Goal: Find specific page/section: Find specific page/section

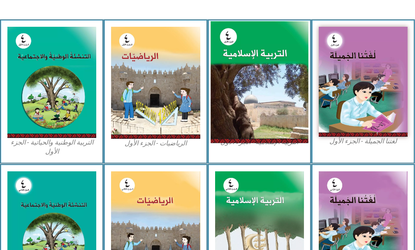
scroll to position [288, 0]
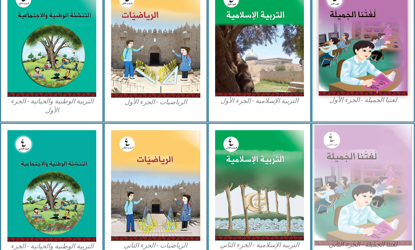
click at [366, 167] on img at bounding box center [364, 184] width 98 height 121
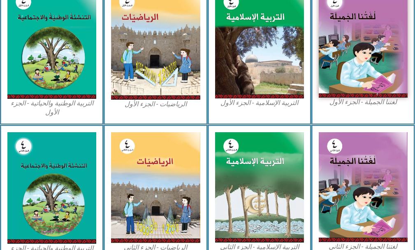
scroll to position [245, 0]
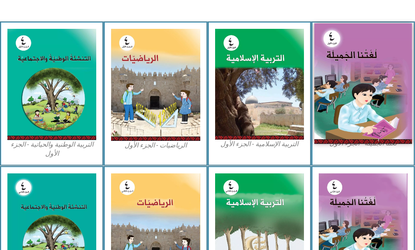
click at [341, 77] on img at bounding box center [364, 83] width 98 height 121
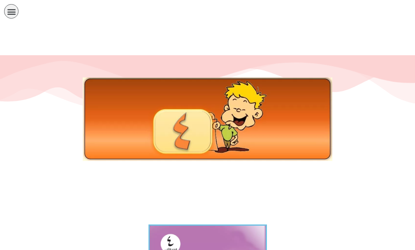
scroll to position [41, 0]
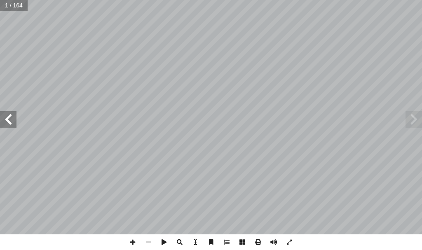
click at [0, 122] on span at bounding box center [8, 119] width 16 height 16
click at [6, 115] on span at bounding box center [8, 119] width 16 height 16
click at [7, 115] on span at bounding box center [8, 119] width 16 height 16
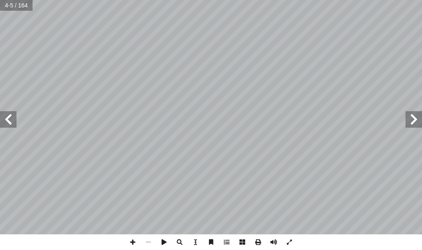
click at [7, 115] on span at bounding box center [8, 119] width 16 height 16
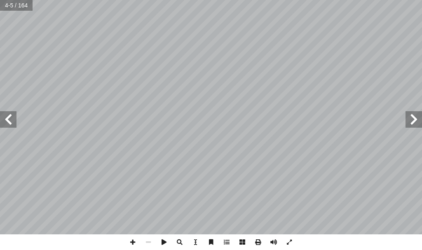
click at [7, 115] on span at bounding box center [8, 119] width 16 height 16
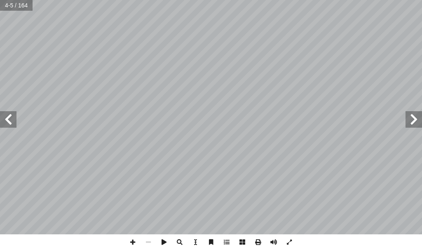
click at [7, 115] on span at bounding box center [8, 119] width 16 height 16
